Goal: Communication & Community: Answer question/provide support

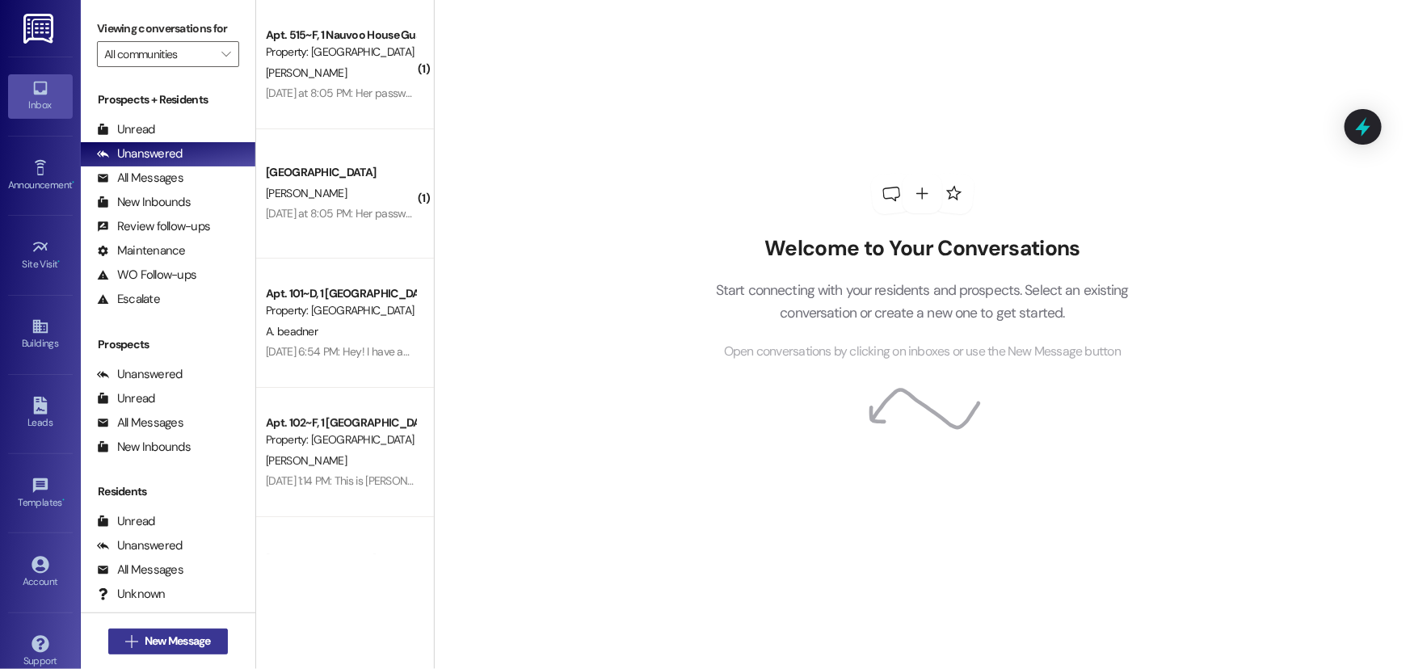
click at [168, 645] on span "New Message" at bounding box center [178, 641] width 66 height 17
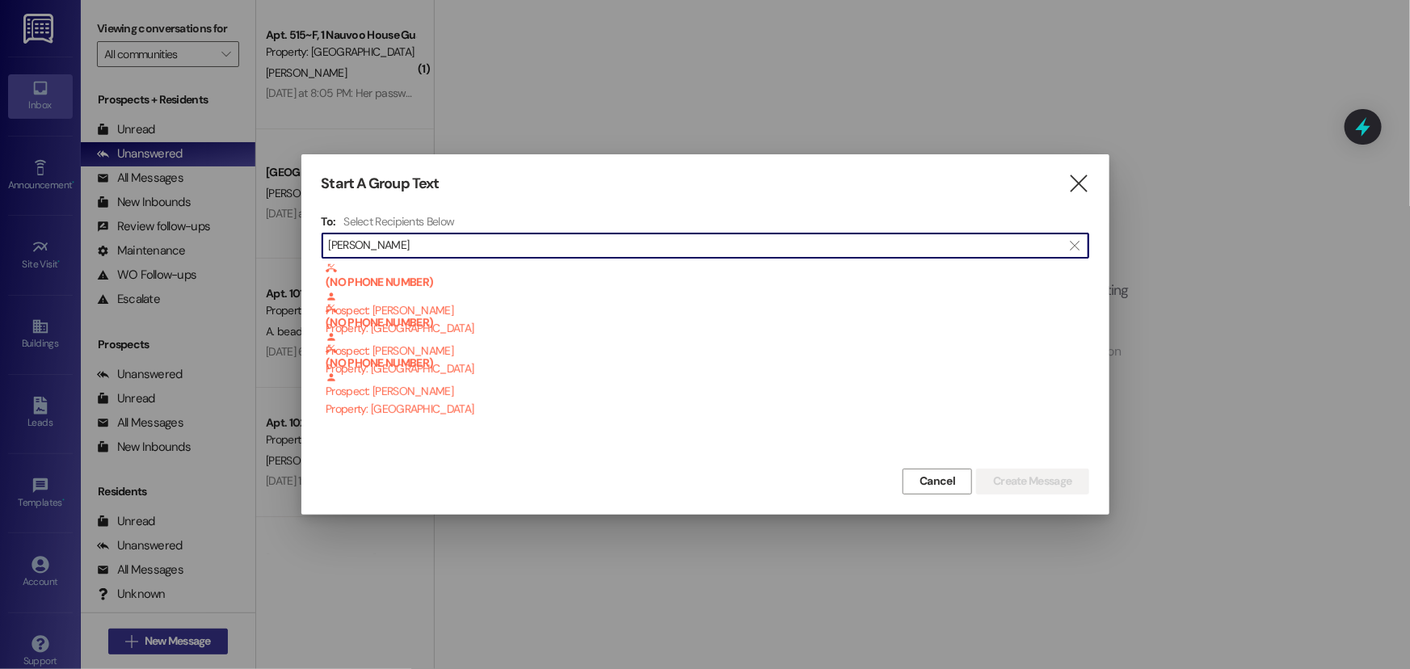
type input "[PERSON_NAME]"
drag, startPoint x: 549, startPoint y: 245, endPoint x: 151, endPoint y: 270, distance: 398.3
click at [151, 270] on div "Start A Group Text  To: Select Recipients Below  [PERSON_NAME]  (NO PHONE NU…" at bounding box center [705, 334] width 1410 height 669
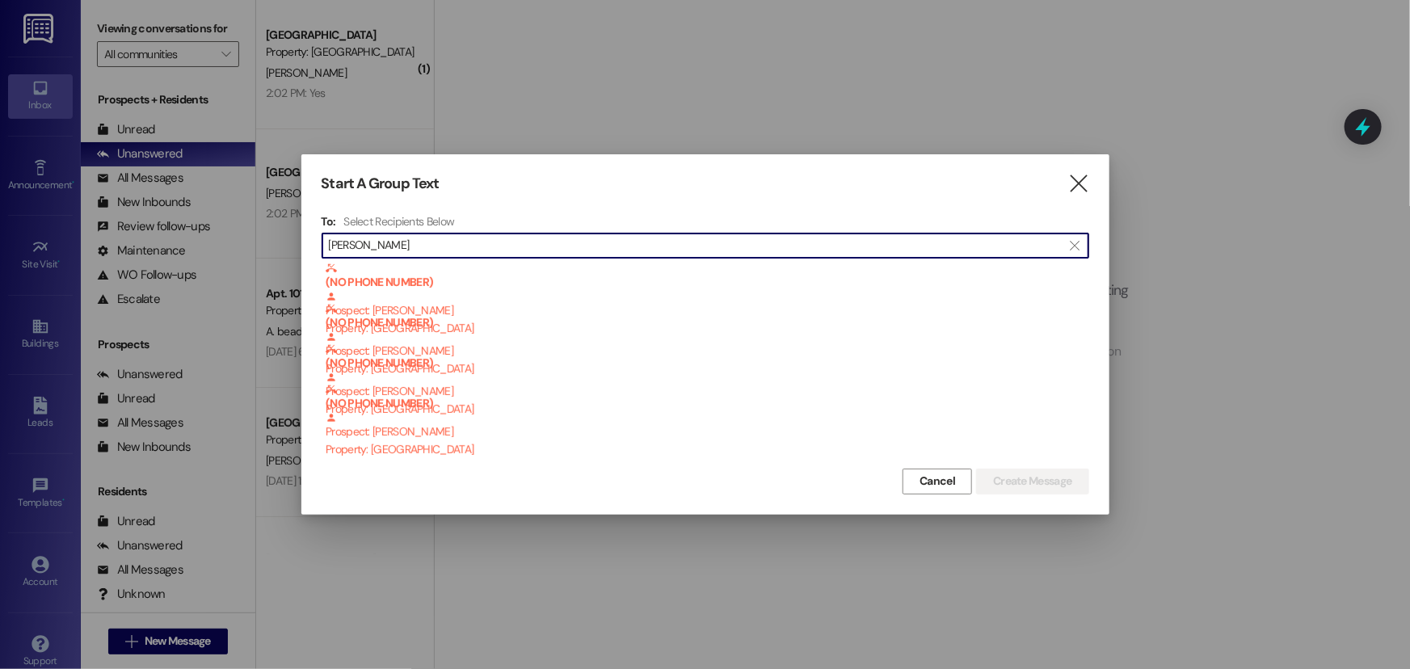
drag, startPoint x: 443, startPoint y: 259, endPoint x: 347, endPoint y: 250, distance: 96.6
click at [347, 250] on div "To: Select Recipients Below  [PERSON_NAME]  (NO PHONE NUMBER) Prospect: [PERS…" at bounding box center [706, 339] width 768 height 250
click at [564, 246] on input "[PERSON_NAME]" at bounding box center [696, 245] width 734 height 23
type input "b"
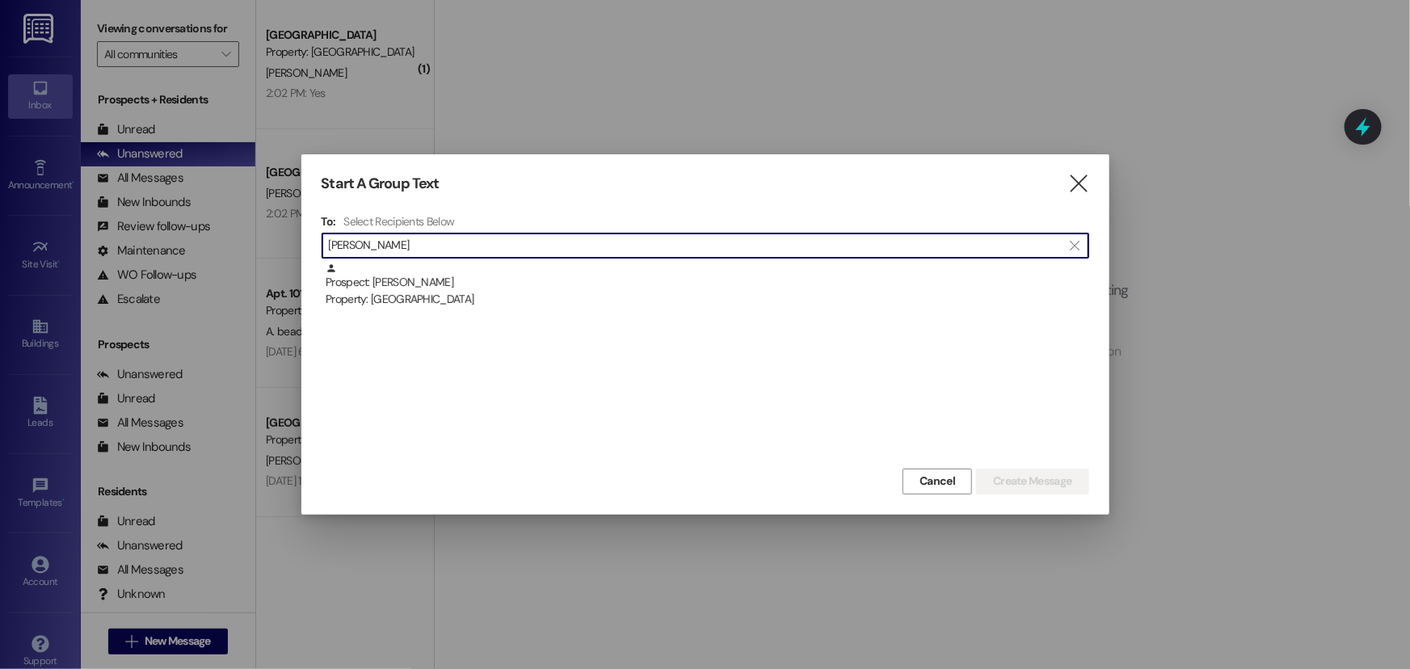
type input "[PERSON_NAME]"
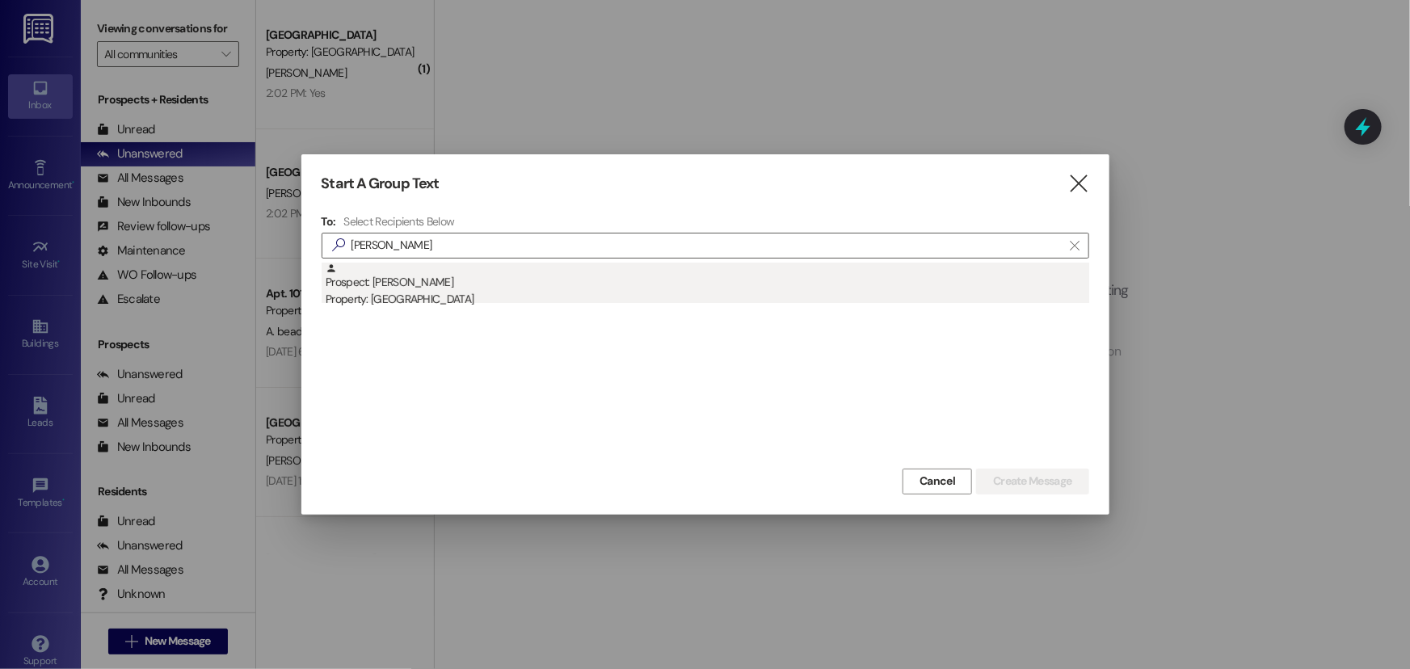
click at [567, 283] on div "Prospect: [PERSON_NAME] Property: [GEOGRAPHIC_DATA]" at bounding box center [707, 286] width 763 height 46
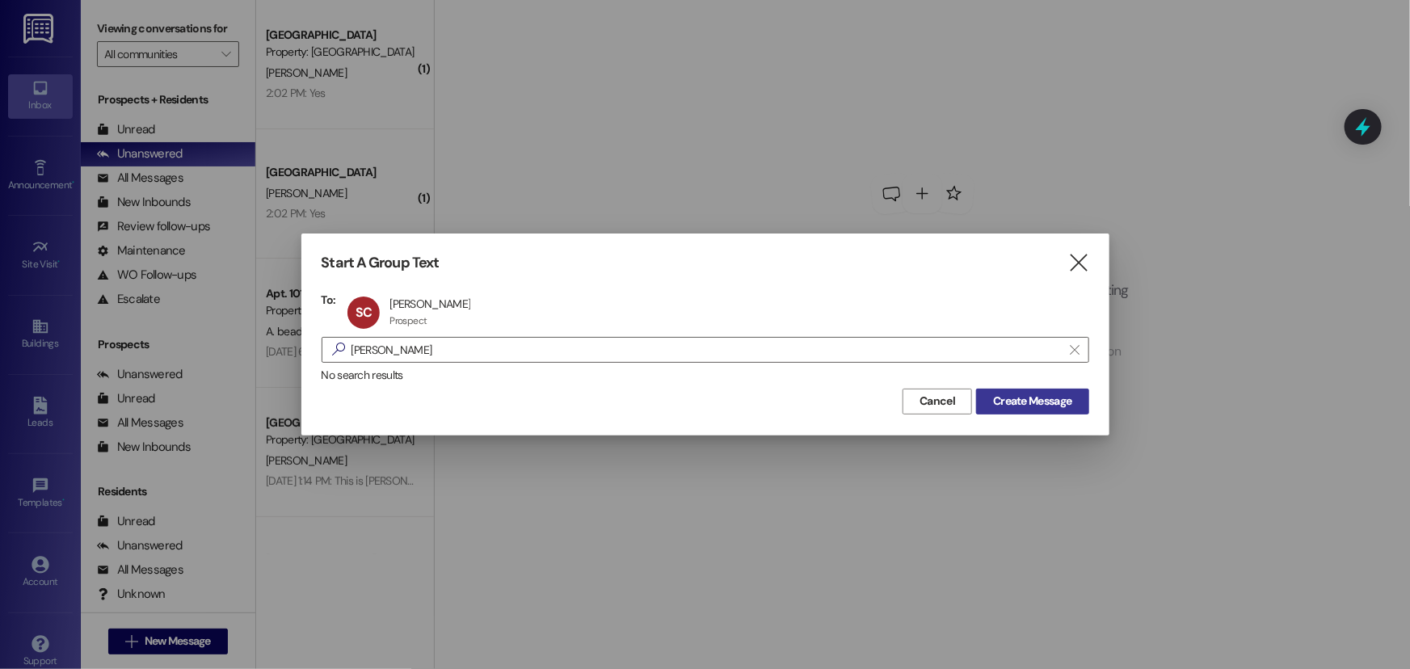
click at [1006, 405] on button "Create Message" at bounding box center [1032, 402] width 112 height 26
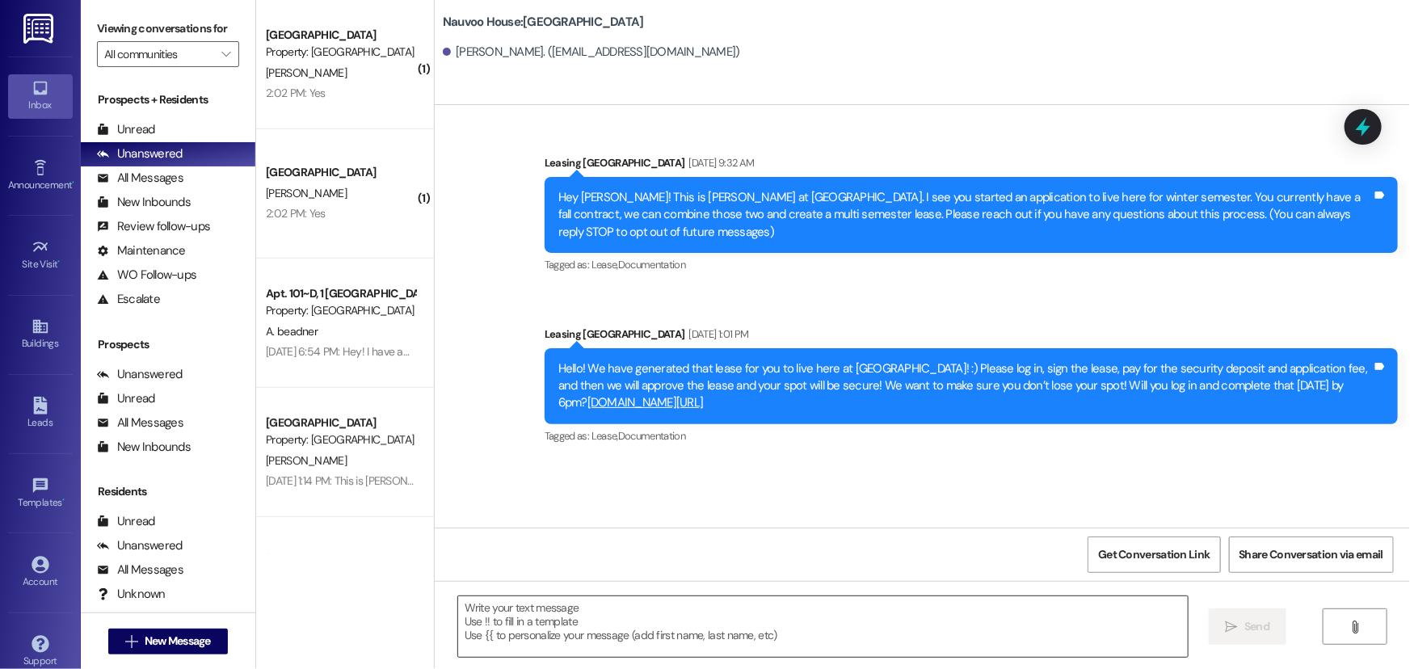
click at [780, 618] on textarea at bounding box center [823, 626] width 730 height 61
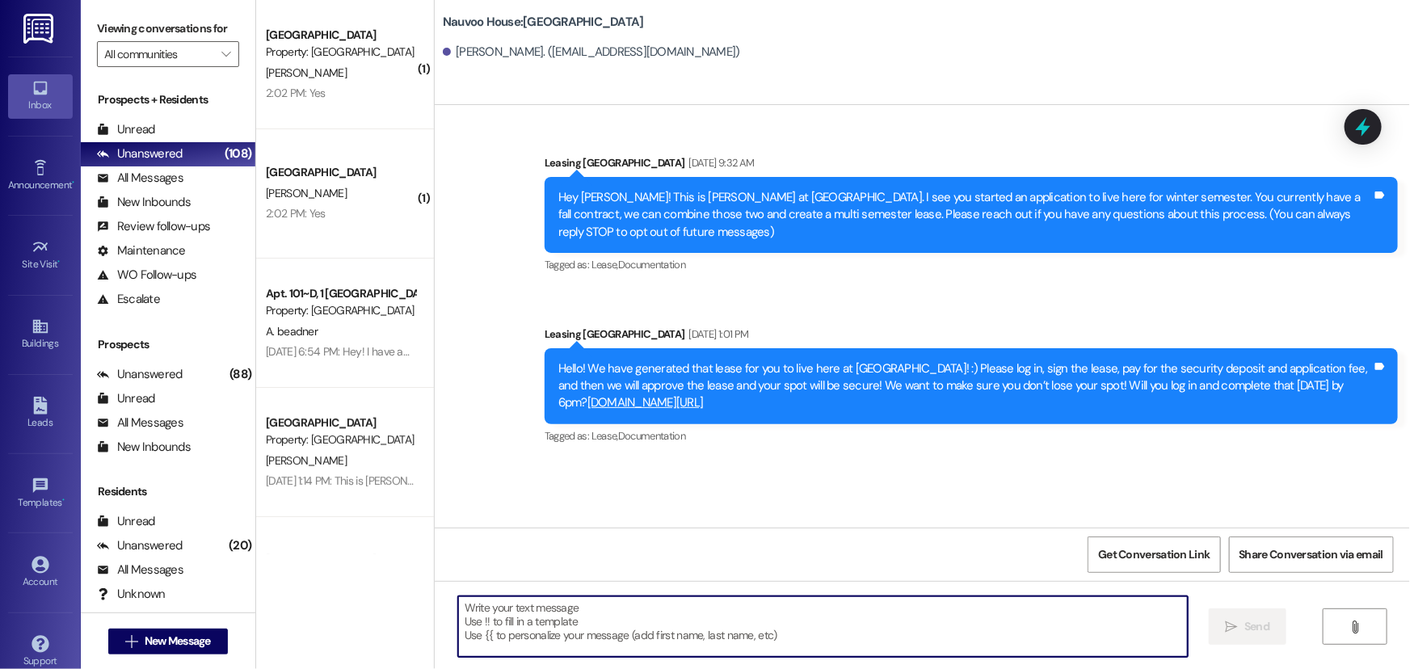
click at [593, 619] on textarea at bounding box center [823, 626] width 730 height 61
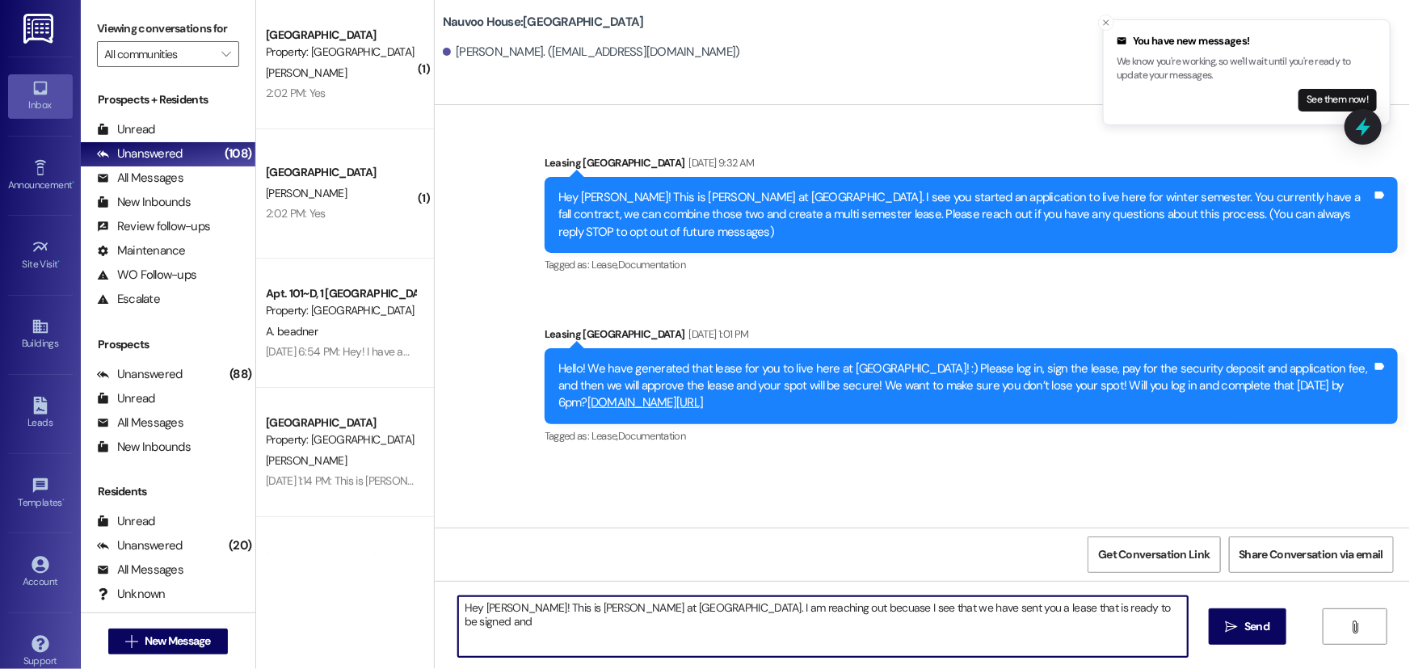
click at [1124, 614] on textarea "Hey [PERSON_NAME]! This is [PERSON_NAME] at [GEOGRAPHIC_DATA]. I am reaching ou…" at bounding box center [823, 626] width 730 height 61
click at [1160, 606] on textarea "Hey [PERSON_NAME]! This is [PERSON_NAME] at [GEOGRAPHIC_DATA]. I am reaching ou…" at bounding box center [823, 626] width 730 height 61
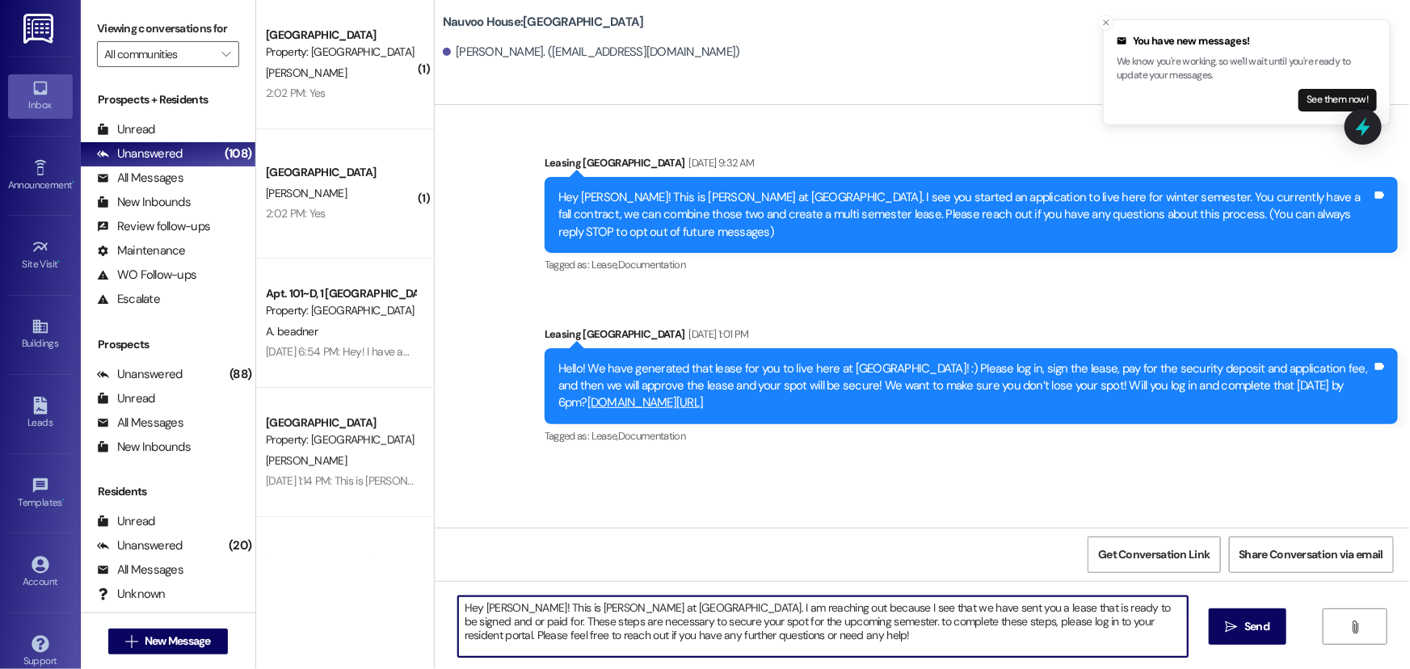
drag, startPoint x: 718, startPoint y: 641, endPoint x: 411, endPoint y: 592, distance: 310.8
click at [411, 592] on div "( 1 ) [GEOGRAPHIC_DATA] Prospect Property: [GEOGRAPHIC_DATA] [PERSON_NAME] 2:02…" at bounding box center [833, 334] width 1154 height 669
type textarea "Hey [PERSON_NAME]! This is [PERSON_NAME] at [GEOGRAPHIC_DATA]. I am reaching ou…"
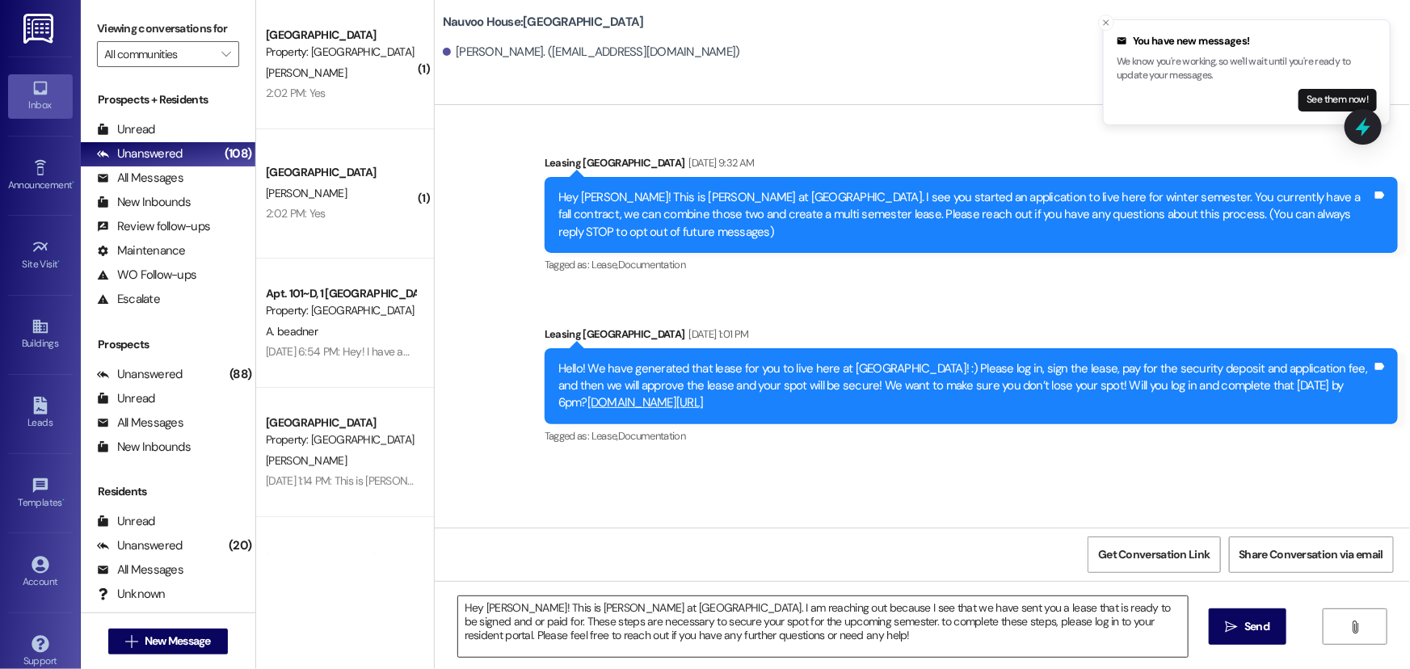
click at [747, 646] on textarea "Hey [PERSON_NAME]! This is [PERSON_NAME] at [GEOGRAPHIC_DATA]. I am reaching ou…" at bounding box center [823, 626] width 730 height 61
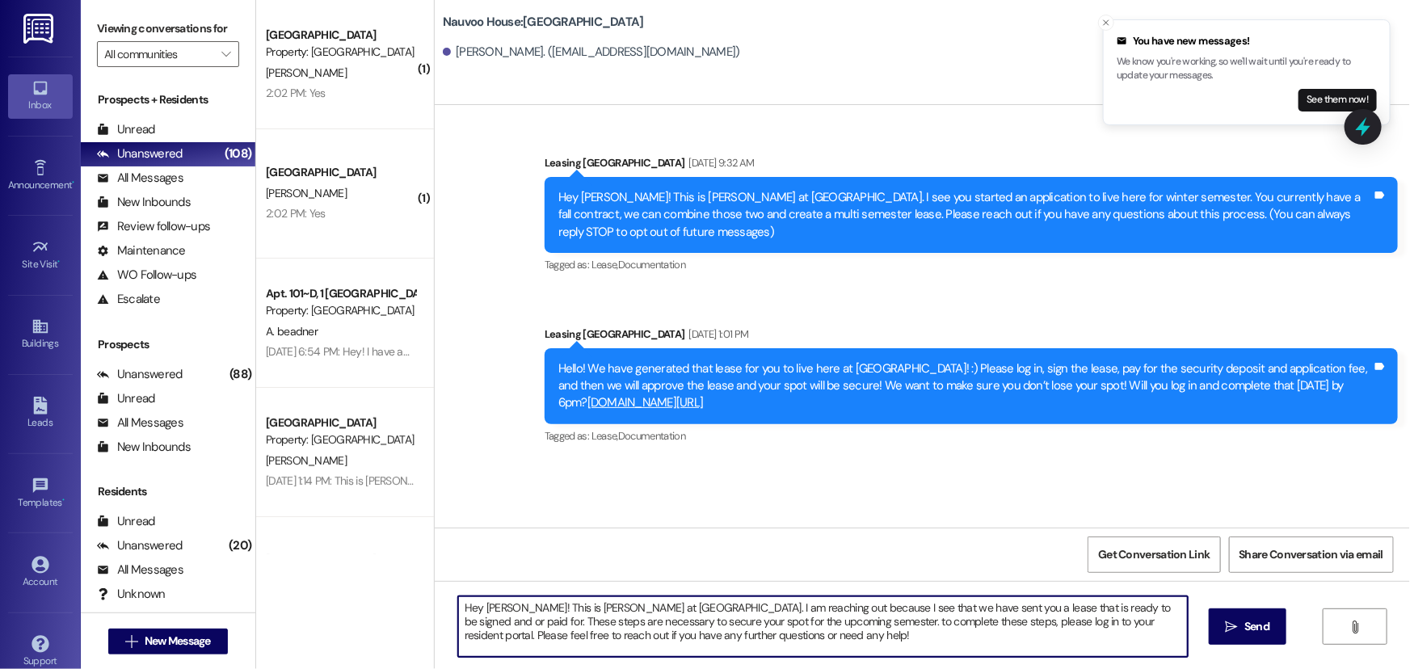
drag, startPoint x: 747, startPoint y: 646, endPoint x: 448, endPoint y: 604, distance: 302.7
click at [457, 604] on div "Hey [PERSON_NAME]! This is [PERSON_NAME] at [GEOGRAPHIC_DATA]. I am reaching ou…" at bounding box center [822, 626] width 731 height 62
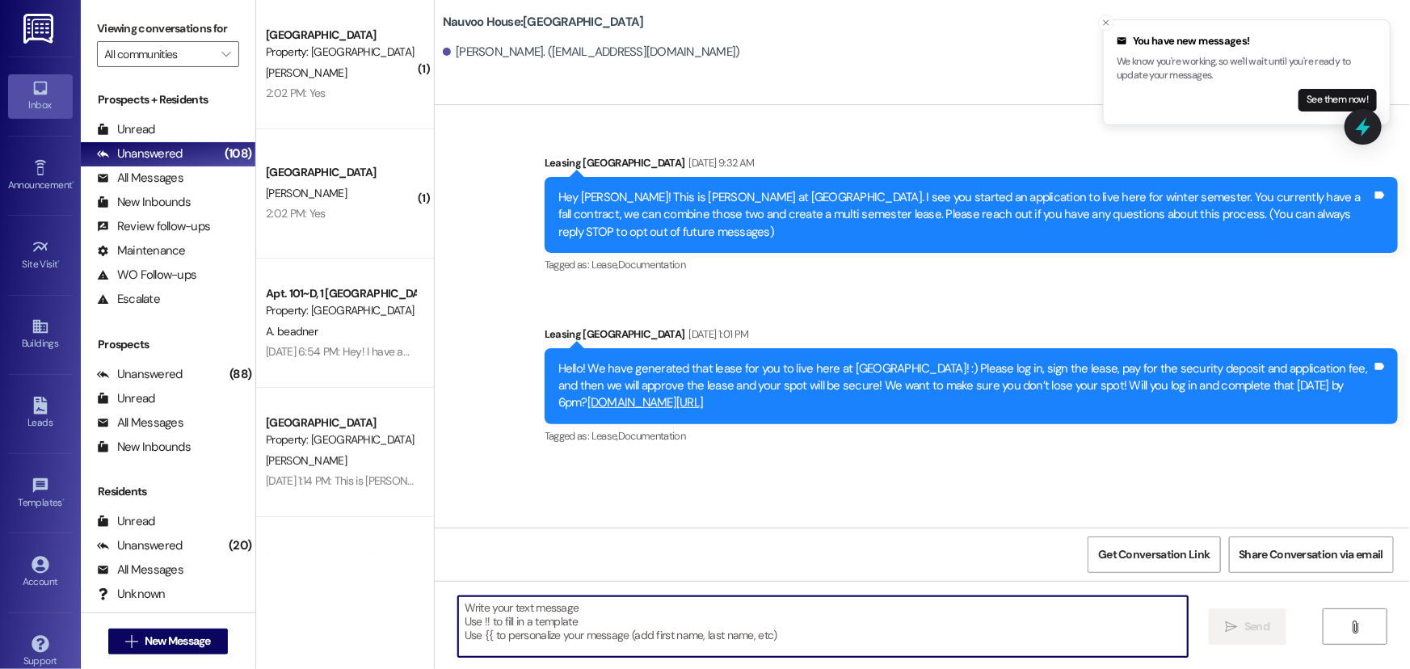
click at [515, 616] on textarea at bounding box center [823, 626] width 730 height 61
paste textarea "Hi [PERSON_NAME], This is [PERSON_NAME] from [GEOGRAPHIC_DATA]. I wanted to rea…"
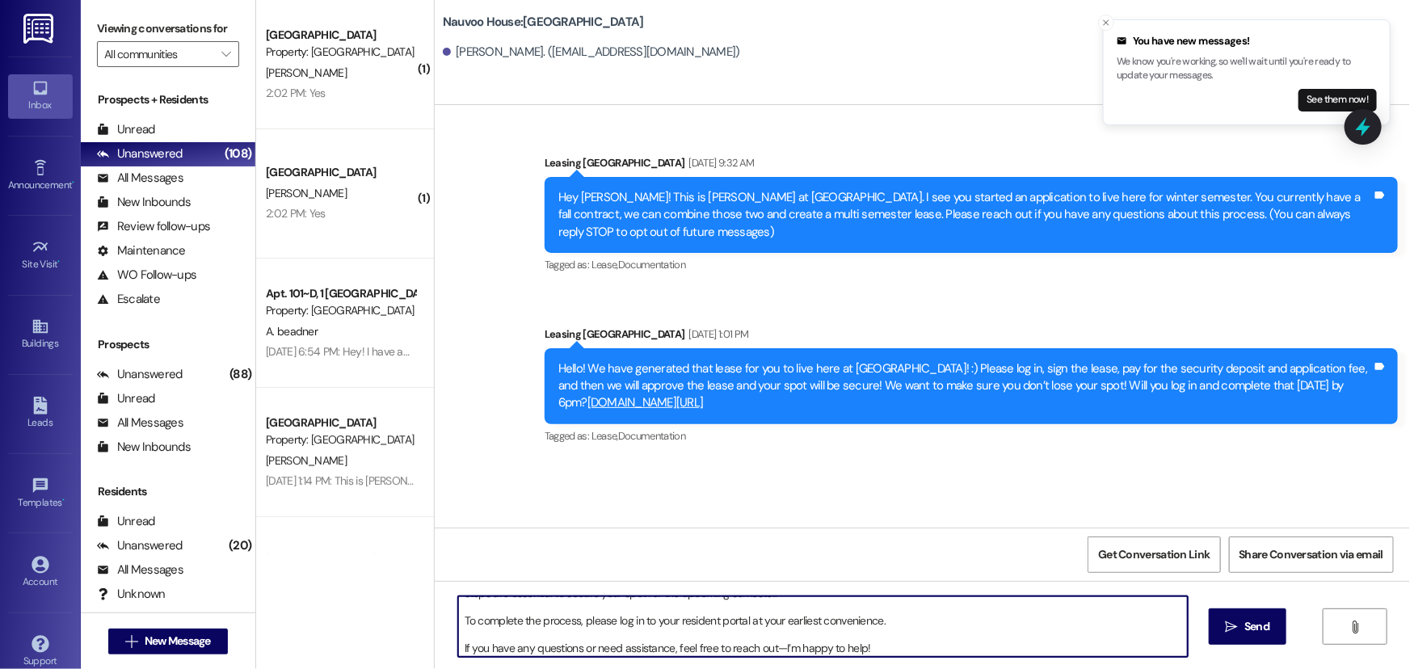
scroll to position [113, 0]
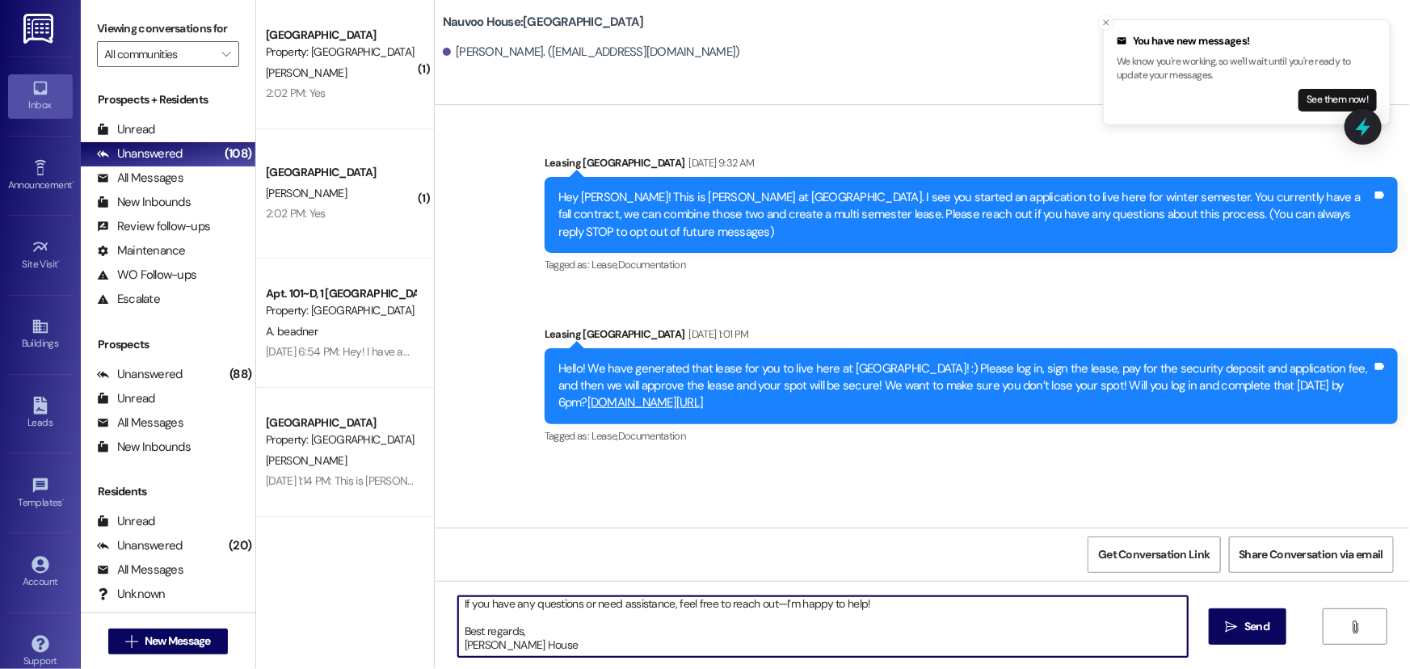
drag, startPoint x: 534, startPoint y: 646, endPoint x: 452, endPoint y: 646, distance: 81.6
click at [458, 646] on textarea "Hi [PERSON_NAME], This is [PERSON_NAME] from [GEOGRAPHIC_DATA]. I wanted to rea…" at bounding box center [823, 626] width 730 height 61
drag, startPoint x: 490, startPoint y: 635, endPoint x: 448, endPoint y: 617, distance: 45.6
click at [458, 617] on textarea "Hi [PERSON_NAME], This is [PERSON_NAME] from [GEOGRAPHIC_DATA]. I wanted to rea…" at bounding box center [823, 626] width 730 height 61
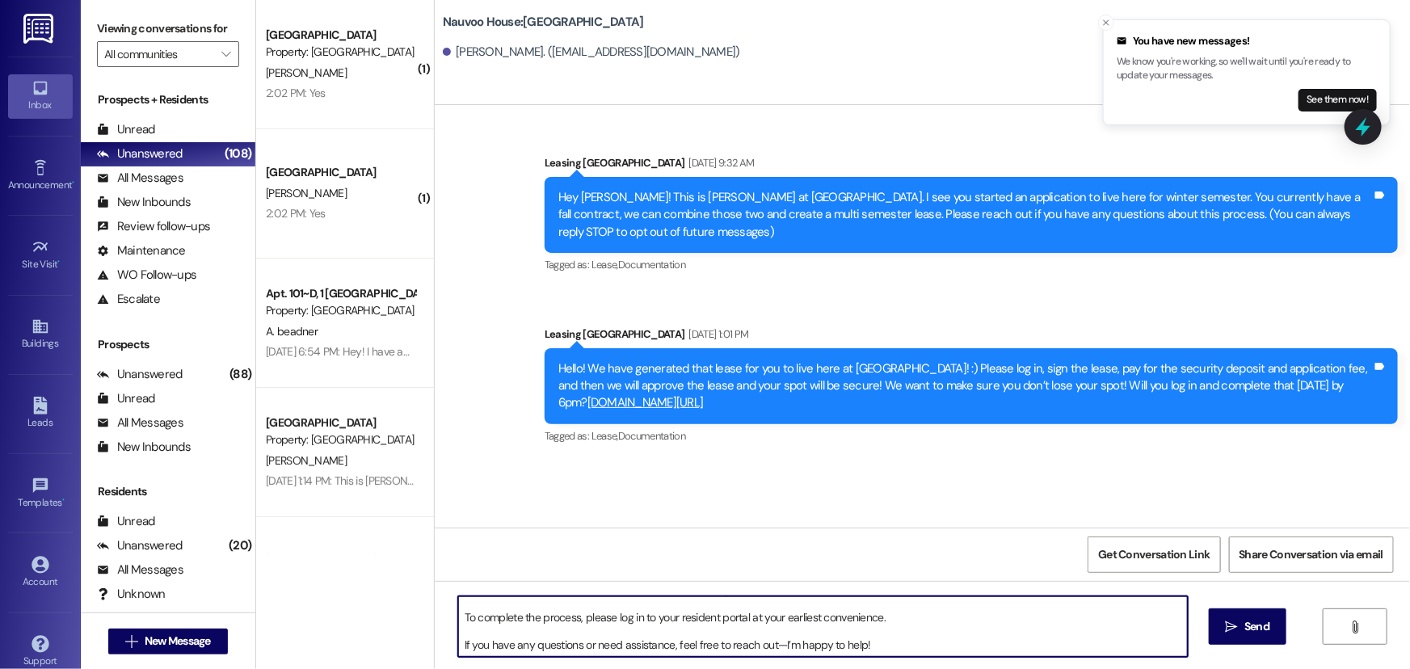
scroll to position [73, 0]
click at [774, 629] on textarea "Hi [PERSON_NAME], This is [PERSON_NAME] from [GEOGRAPHIC_DATA]. I wanted to rea…" at bounding box center [823, 626] width 730 height 61
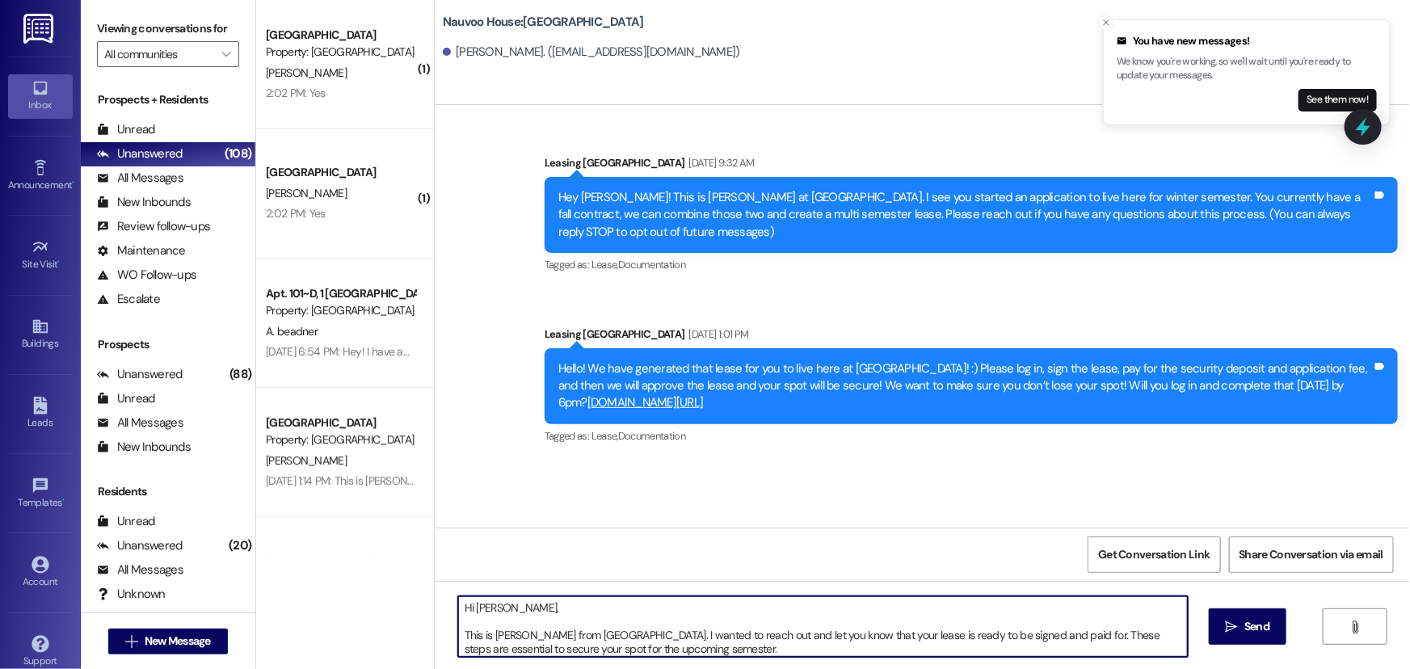
click at [671, 609] on textarea "Hi [PERSON_NAME], This is [PERSON_NAME] from [GEOGRAPHIC_DATA]. I wanted to rea…" at bounding box center [823, 626] width 730 height 61
drag, startPoint x: 879, startPoint y: 634, endPoint x: 334, endPoint y: 589, distance: 547.2
click at [334, 589] on div "( 1 ) [GEOGRAPHIC_DATA] Prospect Property: [GEOGRAPHIC_DATA] [PERSON_NAME] 2:02…" at bounding box center [833, 334] width 1154 height 669
type textarea "Hi [PERSON_NAME], This is [PERSON_NAME] from [GEOGRAPHIC_DATA]. I wanted to rea…"
click at [1251, 625] on span "Send" at bounding box center [1256, 626] width 25 height 17
